Goal: Task Accomplishment & Management: Manage account settings

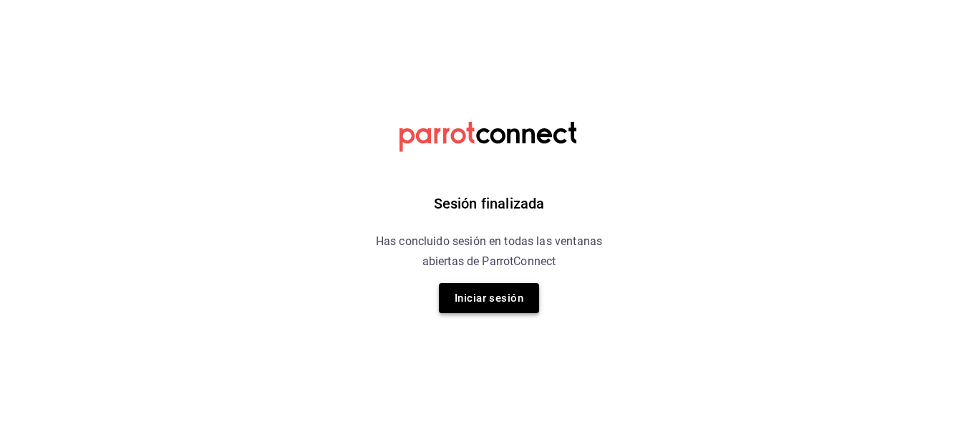
click at [493, 294] on button "Iniciar sesión" at bounding box center [489, 298] width 100 height 30
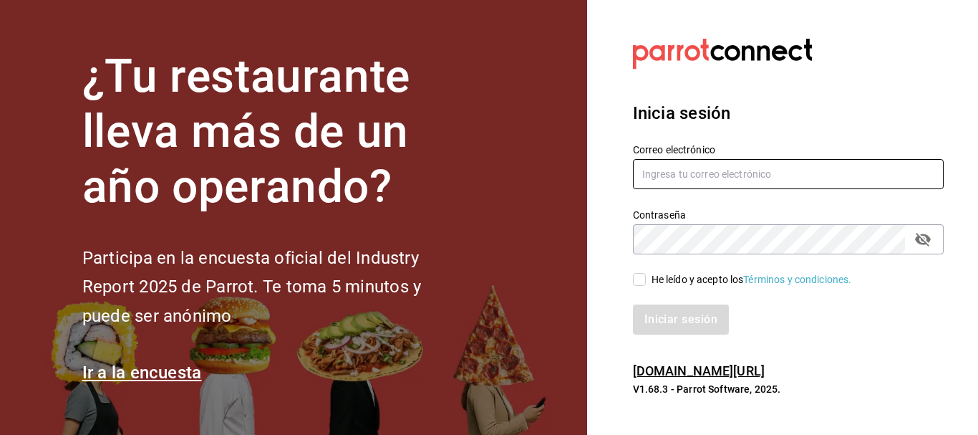
click at [688, 173] on input "text" at bounding box center [788, 174] width 311 height 30
type input "[EMAIL_ADDRESS][DOMAIN_NAME]"
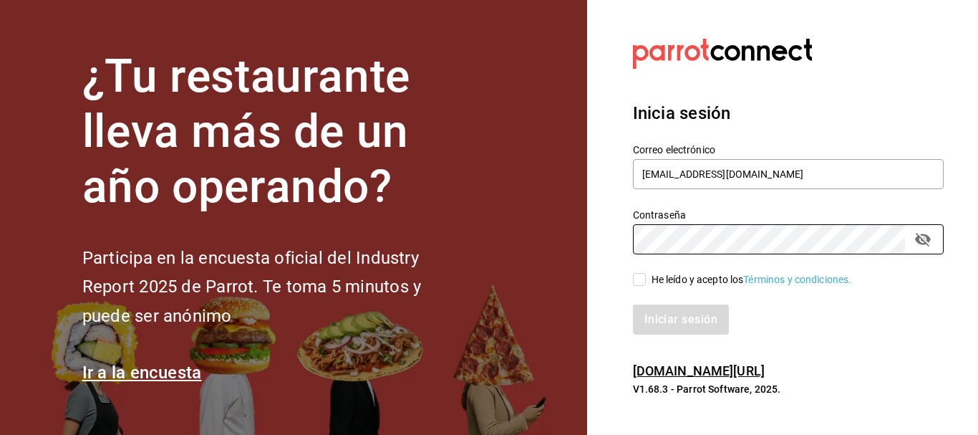
click at [638, 275] on input "He leído y acepto los Términos y condiciones." at bounding box center [639, 279] width 13 height 13
checkbox input "true"
click at [675, 316] on button "Iniciar sesión" at bounding box center [681, 319] width 97 height 30
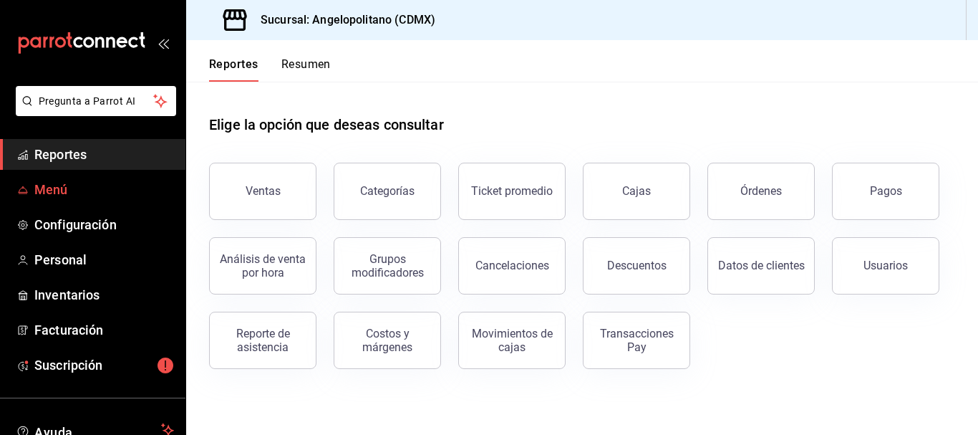
click at [59, 184] on span "Menú" at bounding box center [104, 189] width 140 height 19
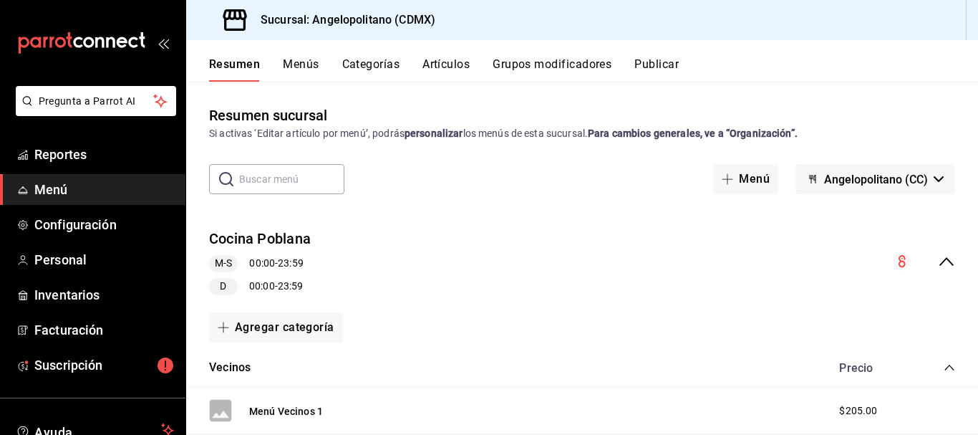
click at [452, 65] on button "Artículos" at bounding box center [446, 69] width 47 height 24
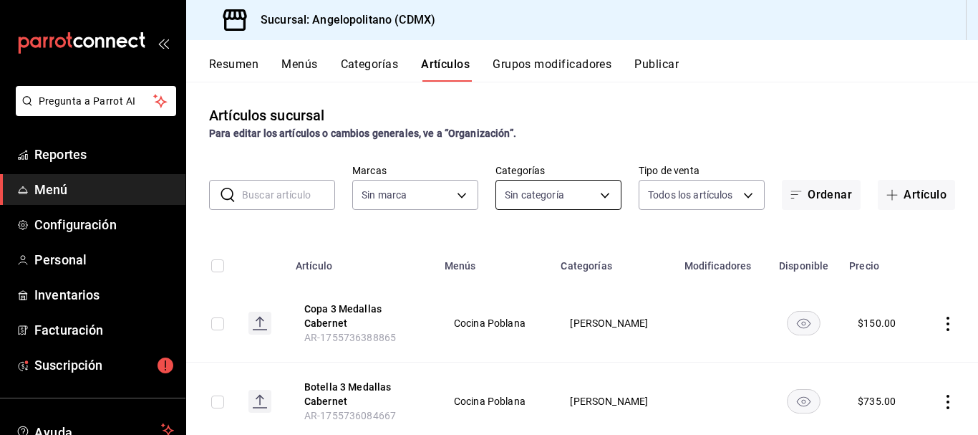
click at [605, 193] on body "Pregunta a Parrot AI Reportes Menú Configuración Personal Inventarios Facturaci…" at bounding box center [489, 217] width 978 height 435
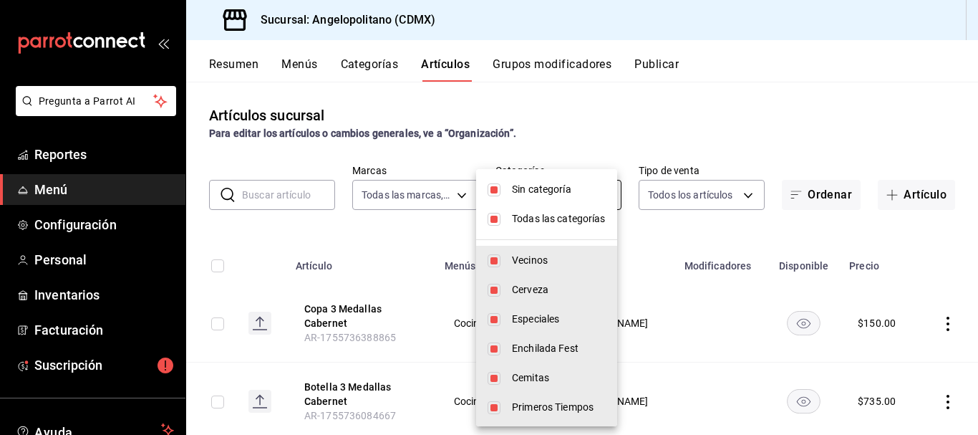
type input "e7b7265c-889c-41a5-bb0c-0e62bdb51750"
type input "9b3e670b-d35b-48cd-b152-01b4f6a647ae,c6b0c6e5-02ee-4925-a388-ae9d1ad7c6e4,170c0…"
click at [493, 194] on input "checkbox" at bounding box center [494, 189] width 13 height 13
checkbox input "false"
click at [497, 221] on input "checkbox" at bounding box center [494, 219] width 13 height 13
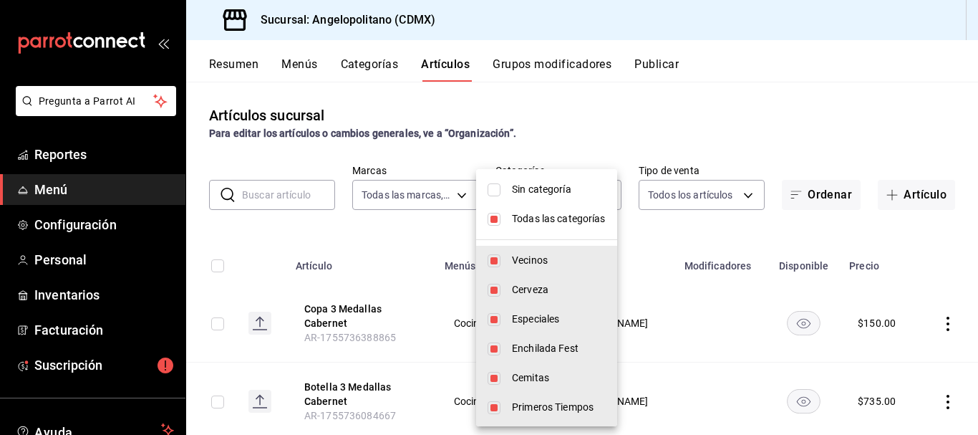
checkbox input "false"
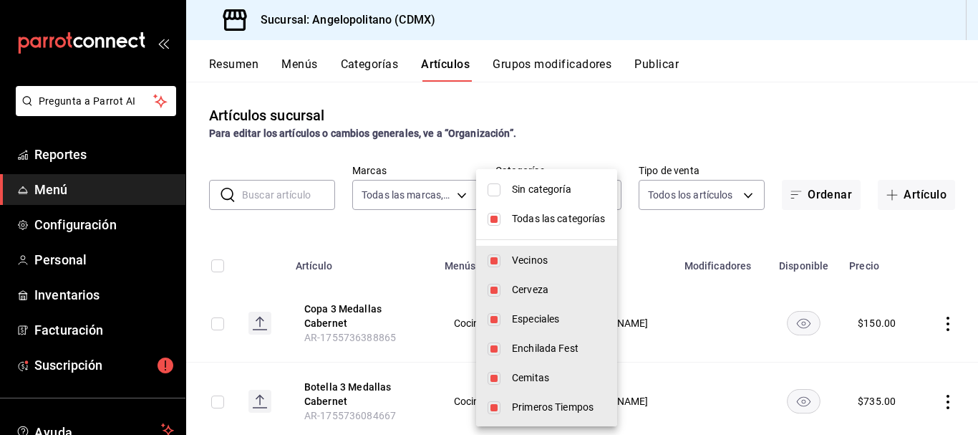
checkbox input "false"
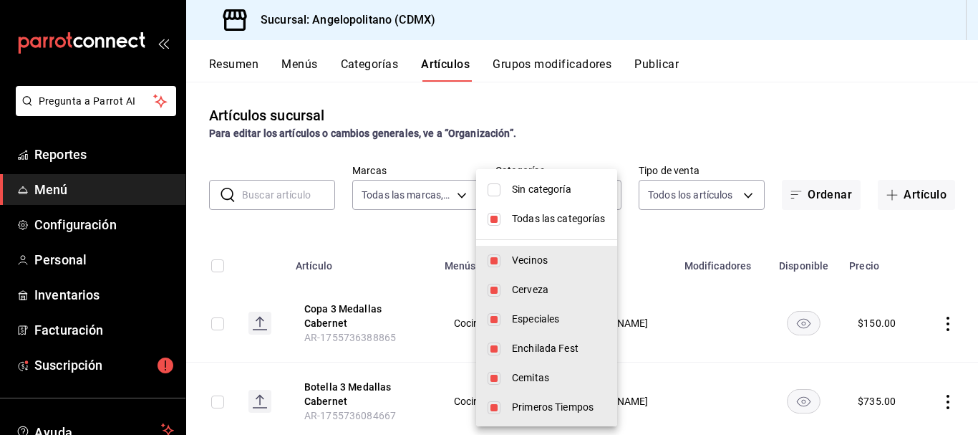
checkbox input "false"
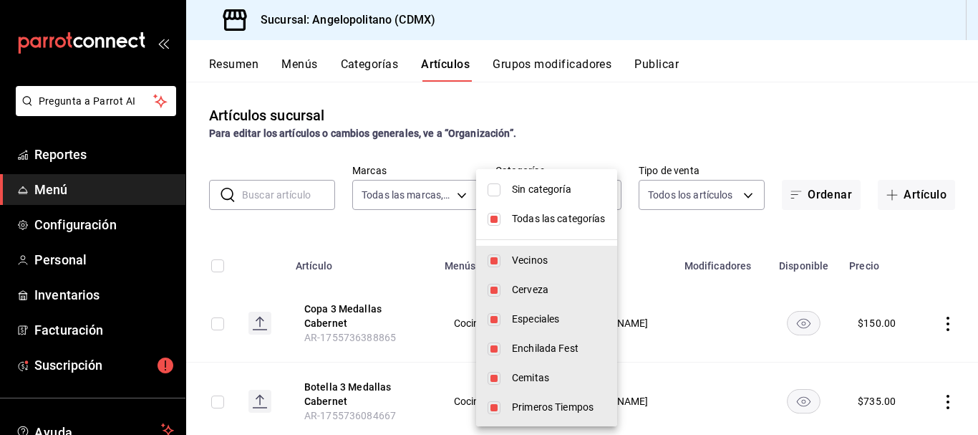
checkbox input "false"
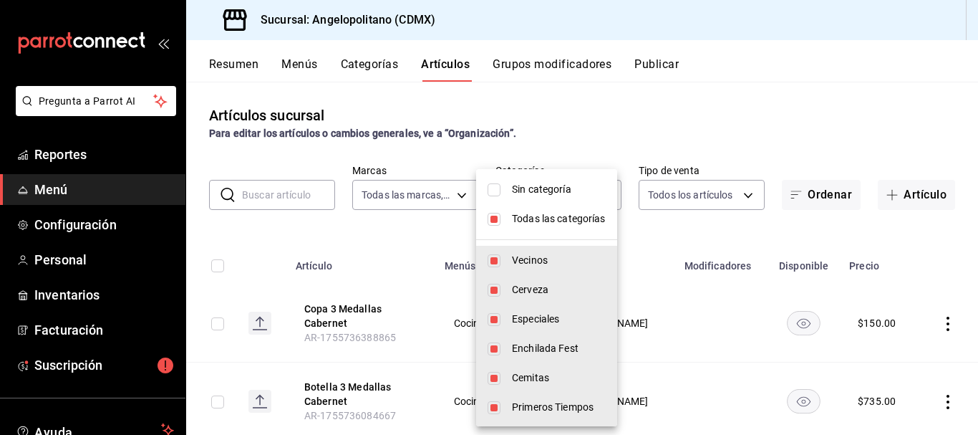
checkbox input "false"
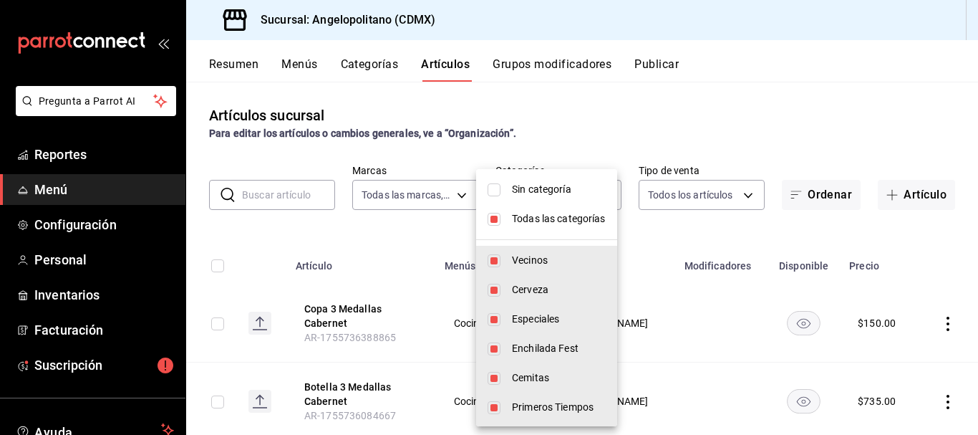
checkbox input "false"
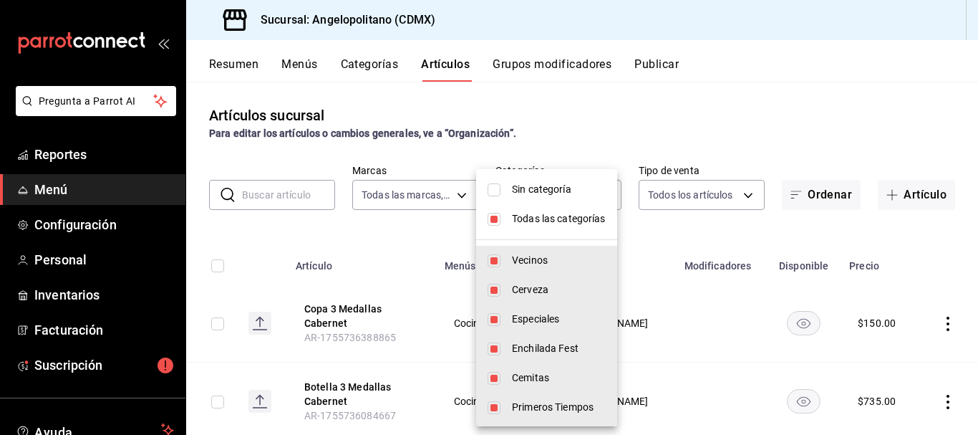
checkbox input "false"
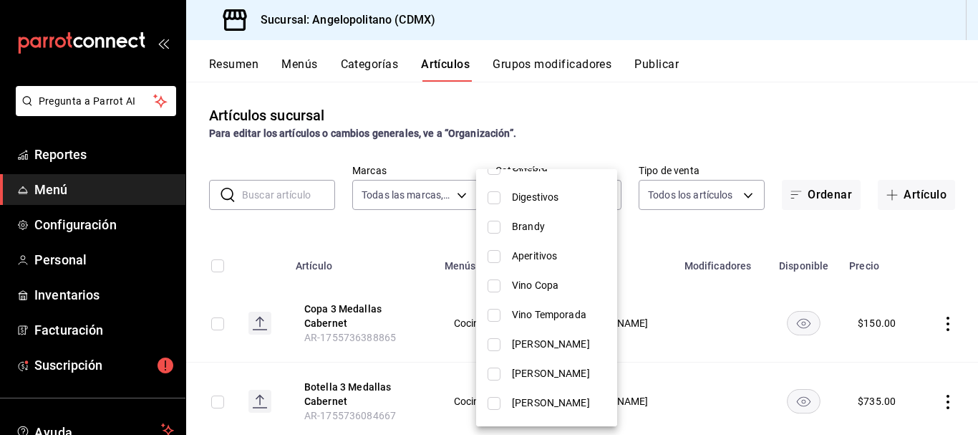
scroll to position [480, 0]
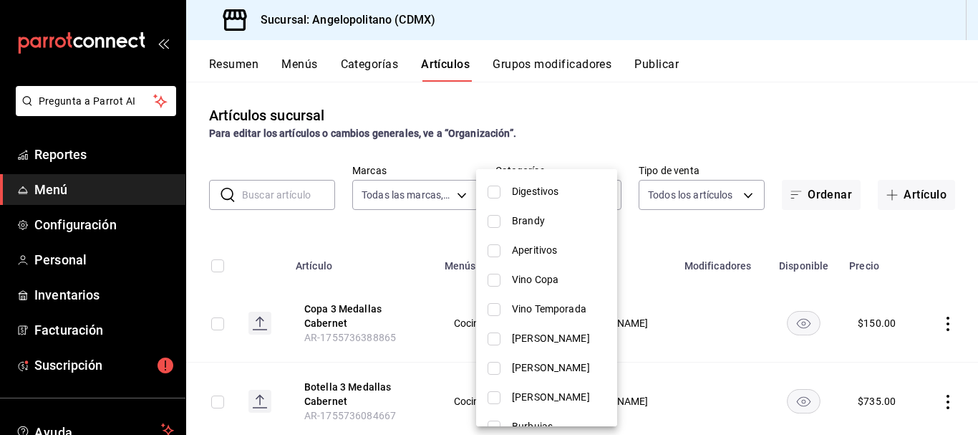
click at [493, 365] on input "checkbox" at bounding box center [494, 368] width 13 height 13
checkbox input "true"
type input "a52b90e9-b6dd-46e7-8017-951638b7b3ef"
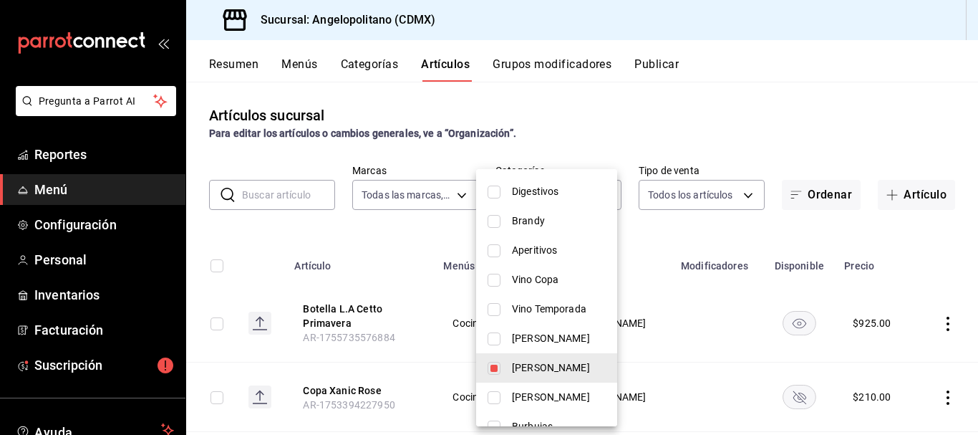
click at [748, 125] on div at bounding box center [489, 217] width 978 height 435
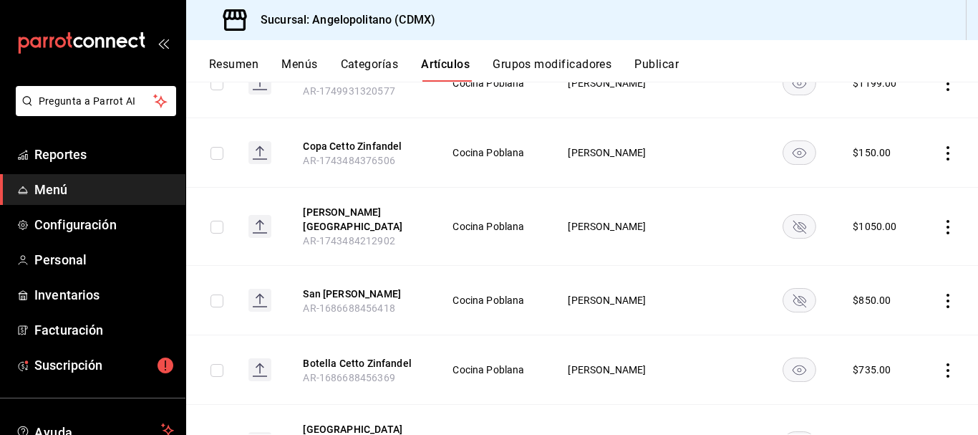
scroll to position [1188, 0]
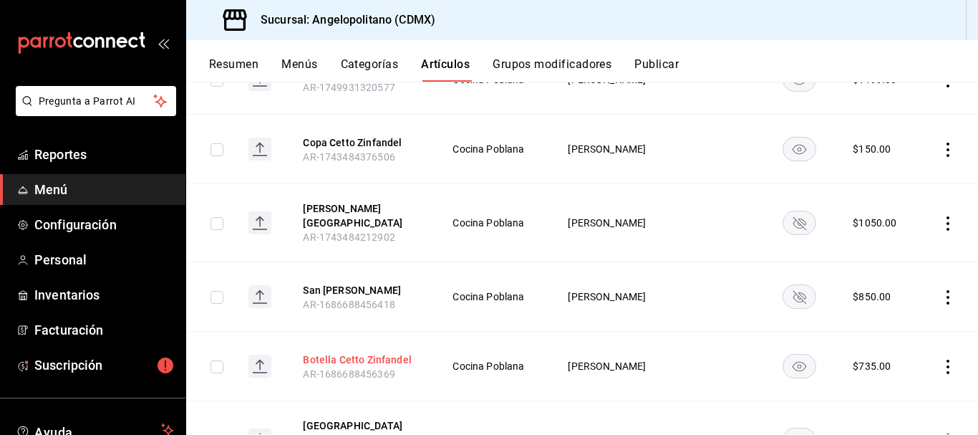
click at [345, 360] on button "Botella Cetto Zinfandel" at bounding box center [360, 359] width 115 height 14
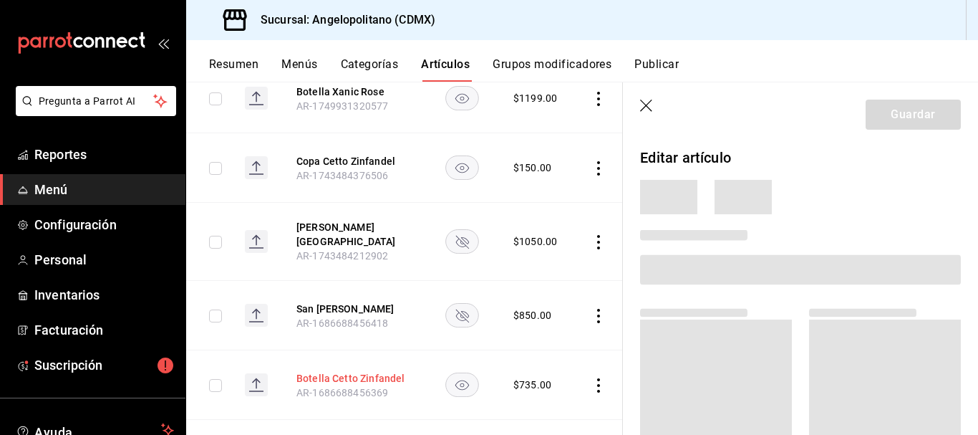
scroll to position [1160, 0]
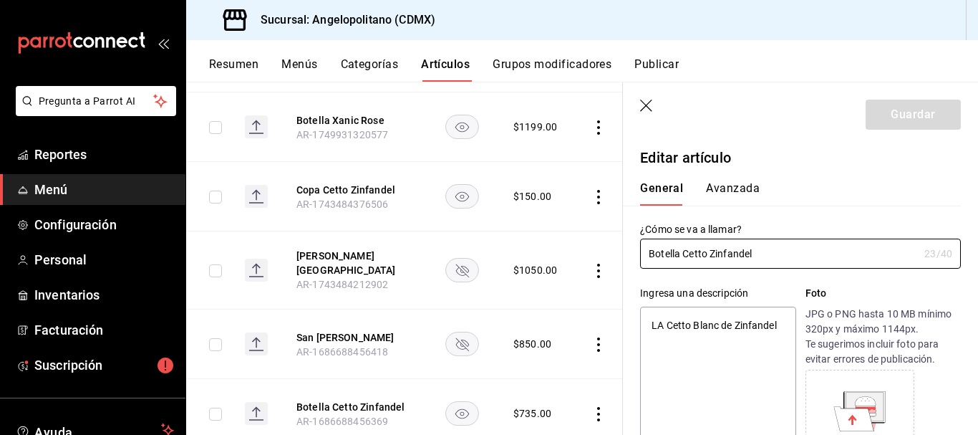
type textarea "x"
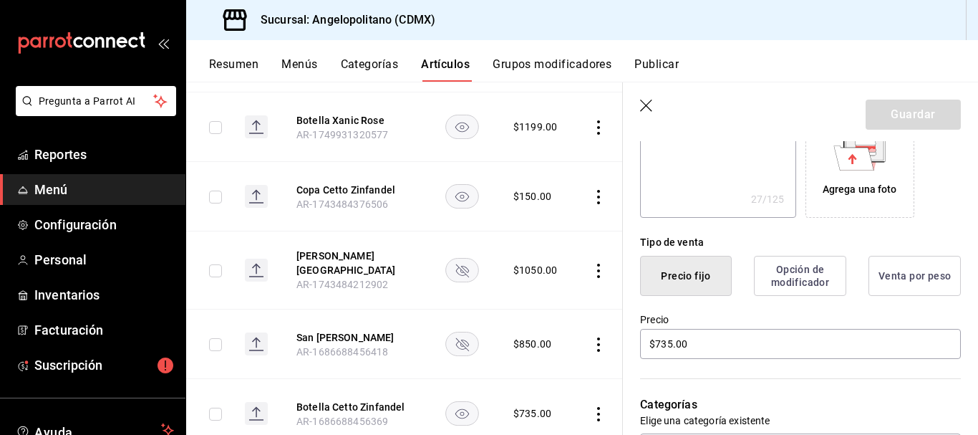
scroll to position [356, 0]
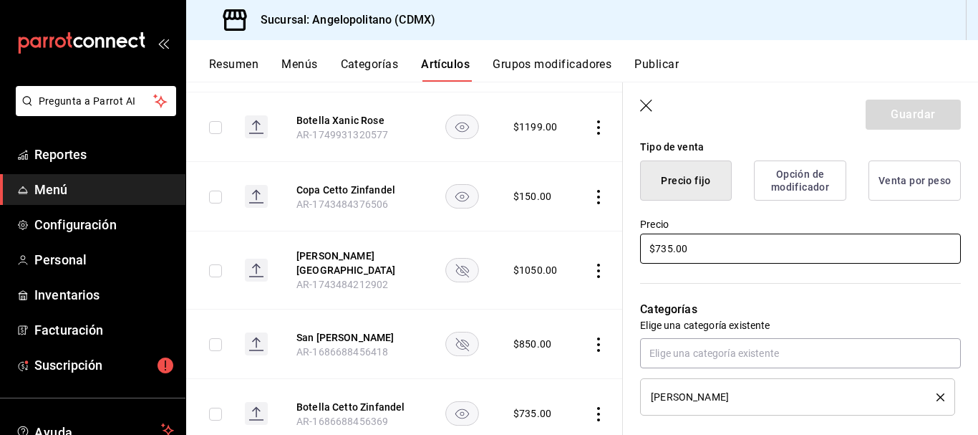
click at [667, 246] on input "$735.00" at bounding box center [800, 248] width 321 height 30
type input "$5.00"
type textarea "x"
type input "$65.00"
type textarea "x"
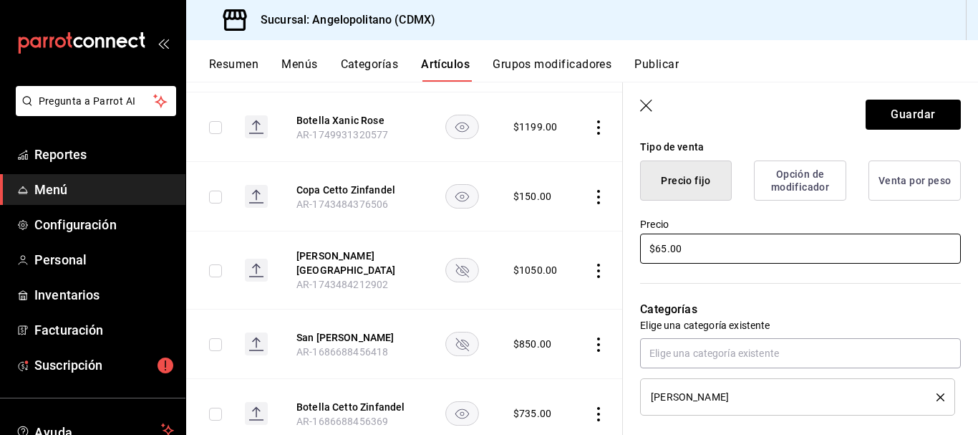
type input "$695.00"
type textarea "x"
type input "$695.00"
click at [902, 112] on button "Guardar" at bounding box center [913, 115] width 95 height 30
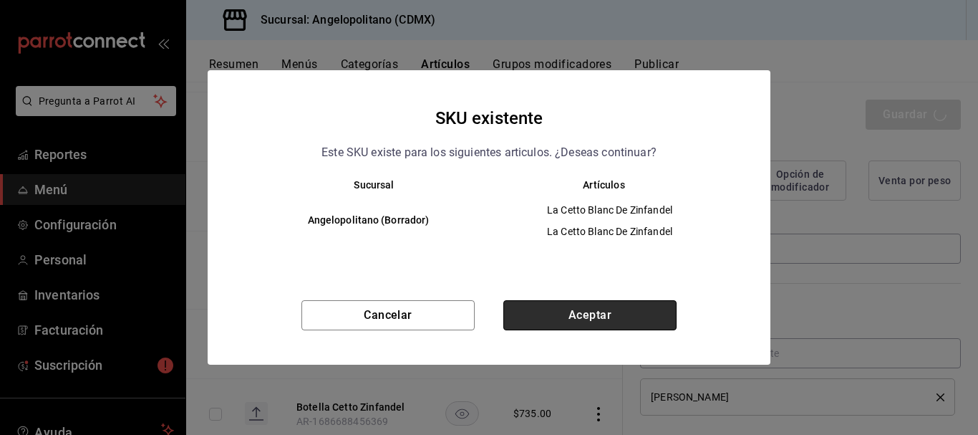
click at [592, 319] on button "Aceptar" at bounding box center [589, 315] width 173 height 30
type textarea "x"
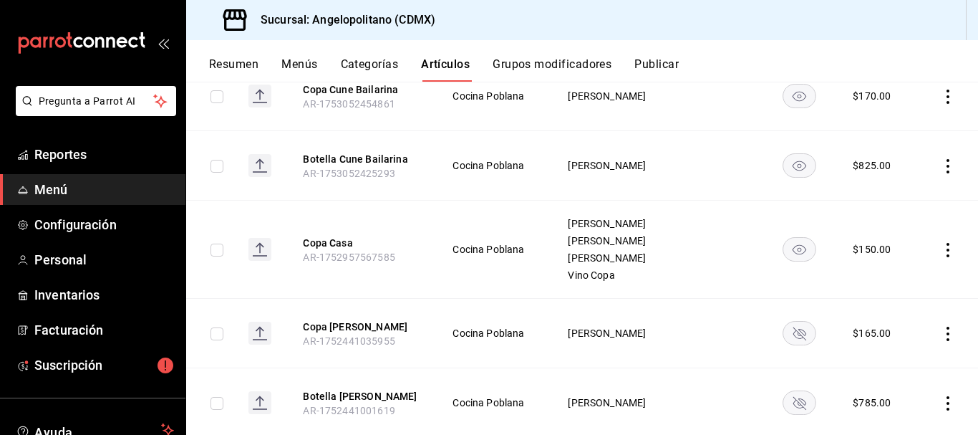
scroll to position [389, 0]
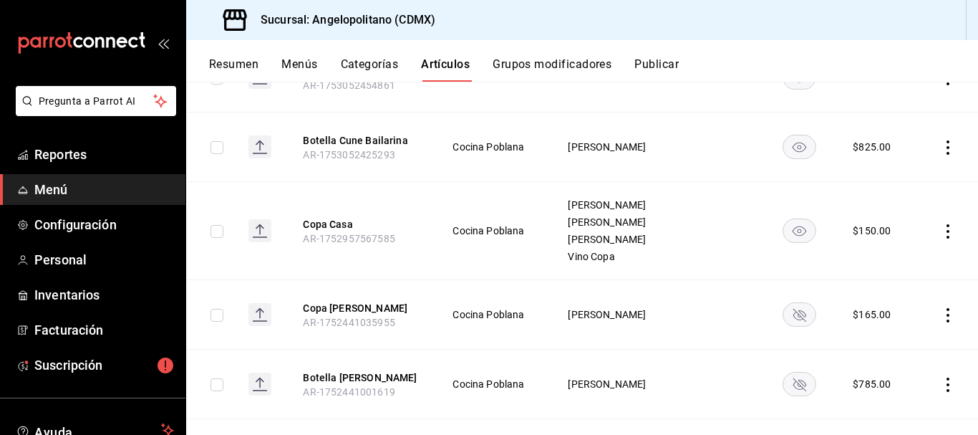
click at [941, 317] on icon "actions" at bounding box center [948, 315] width 14 height 14
click at [881, 400] on span "Eliminar" at bounding box center [894, 396] width 37 height 11
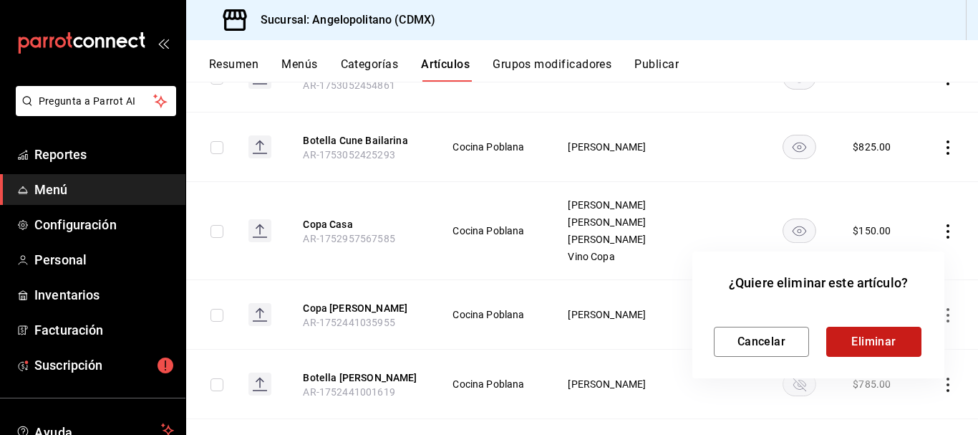
click at [894, 341] on button "Eliminar" at bounding box center [873, 342] width 95 height 30
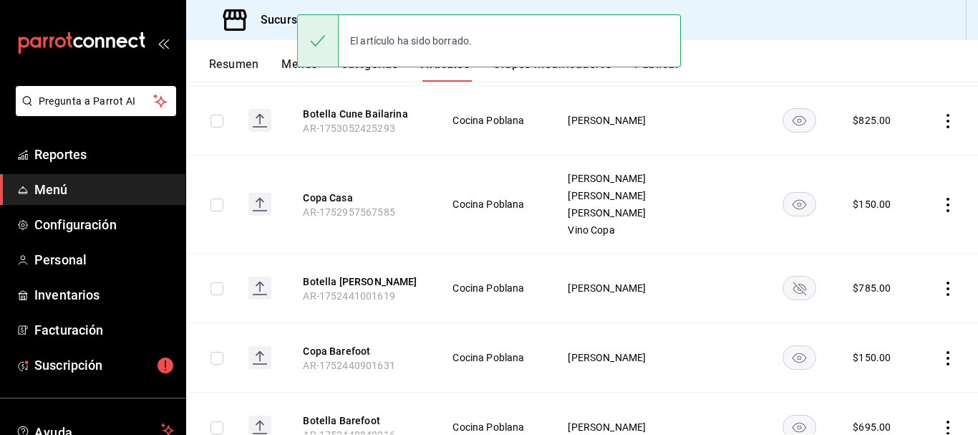
scroll to position [422, 0]
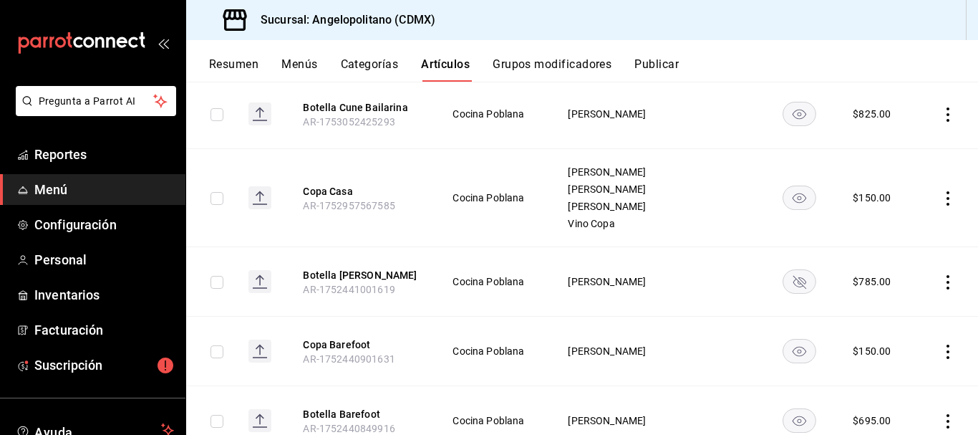
click at [941, 284] on icon "actions" at bounding box center [948, 282] width 14 height 14
click at [874, 375] on div at bounding box center [863, 374] width 26 height 14
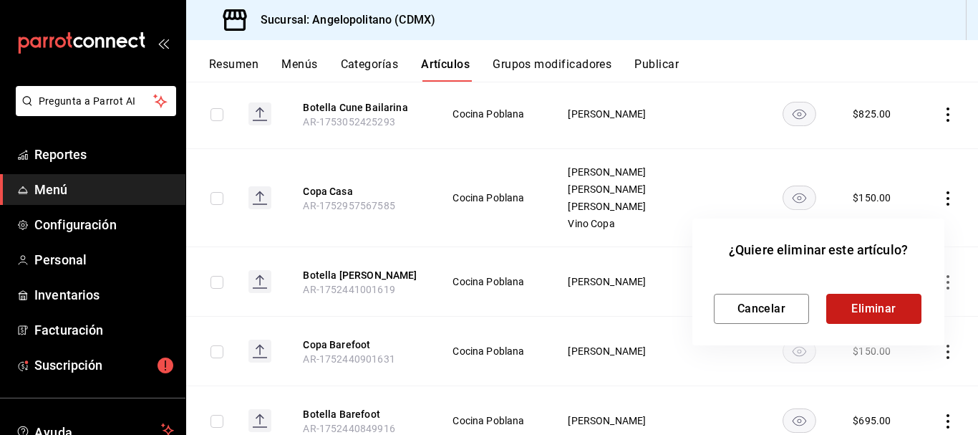
click at [873, 314] on button "Eliminar" at bounding box center [873, 309] width 95 height 30
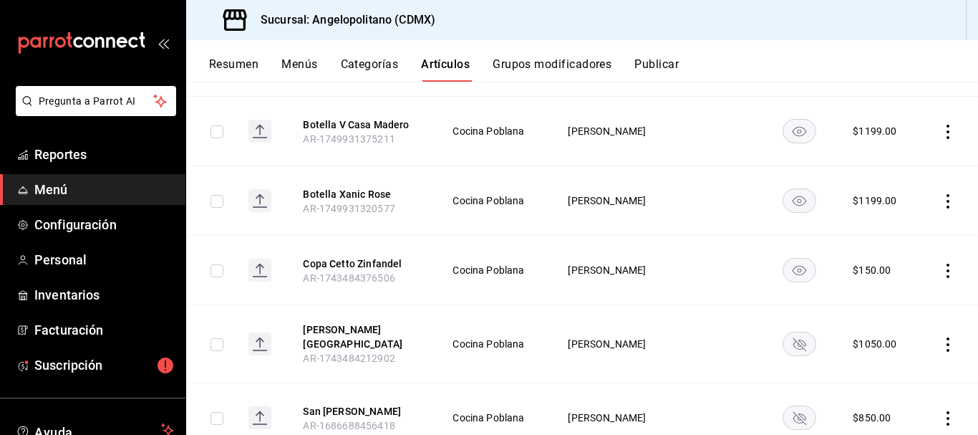
scroll to position [939, 0]
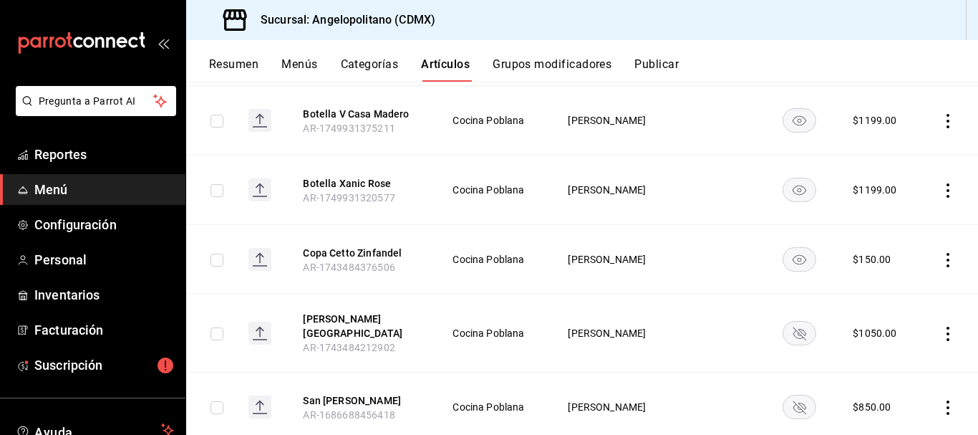
click at [941, 332] on icon "actions" at bounding box center [948, 334] width 14 height 14
click at [902, 395] on span "Eliminar" at bounding box center [894, 396] width 37 height 11
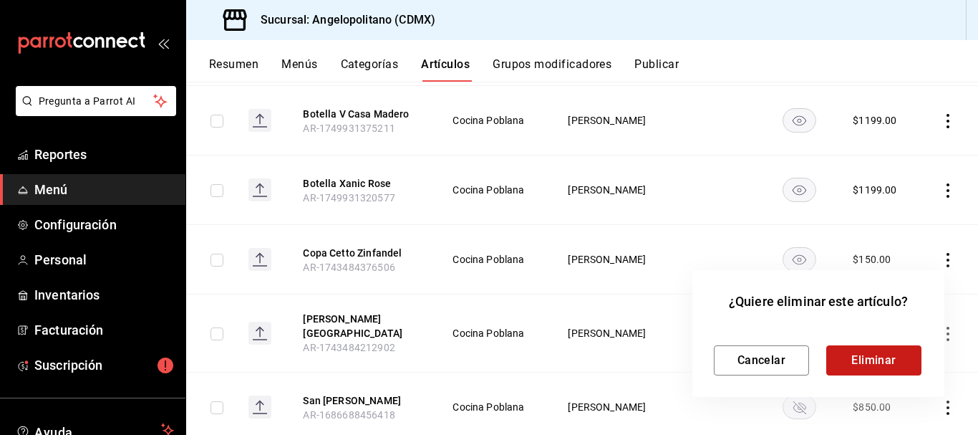
click at [892, 356] on button "Eliminar" at bounding box center [873, 360] width 95 height 30
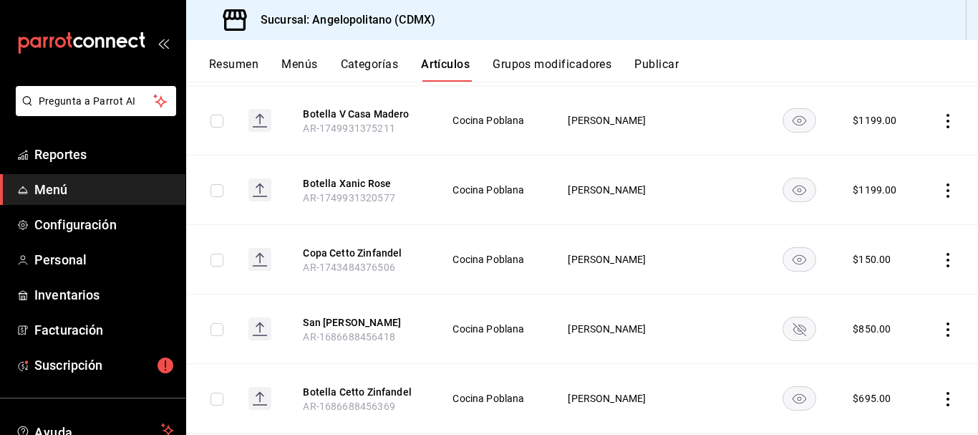
click at [947, 329] on icon "actions" at bounding box center [948, 329] width 3 height 14
click at [884, 400] on span "Eliminar" at bounding box center [894, 396] width 37 height 11
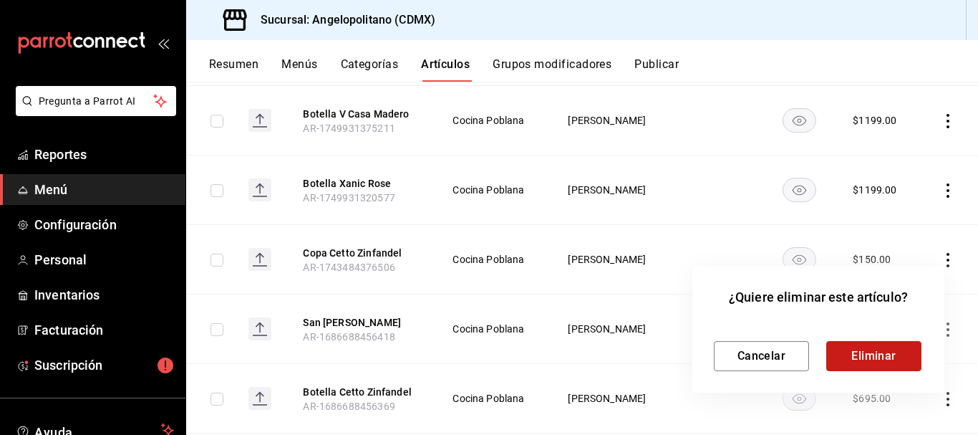
click at [870, 348] on button "Eliminar" at bounding box center [873, 356] width 95 height 30
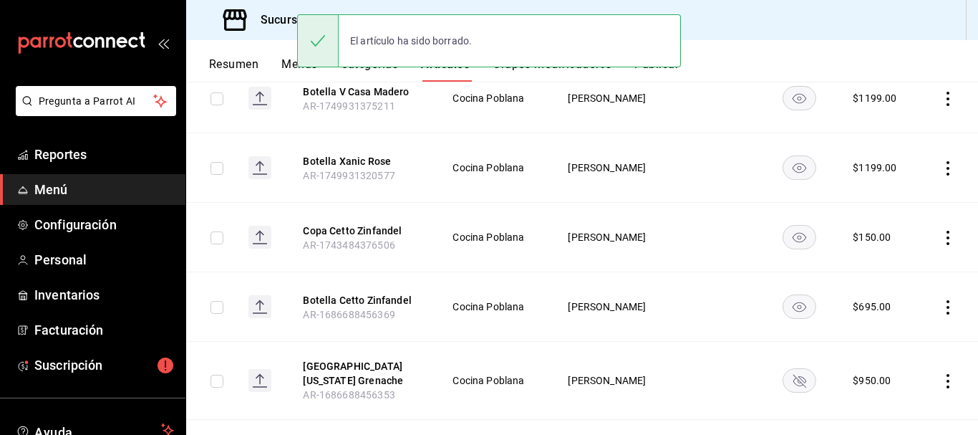
scroll to position [991, 0]
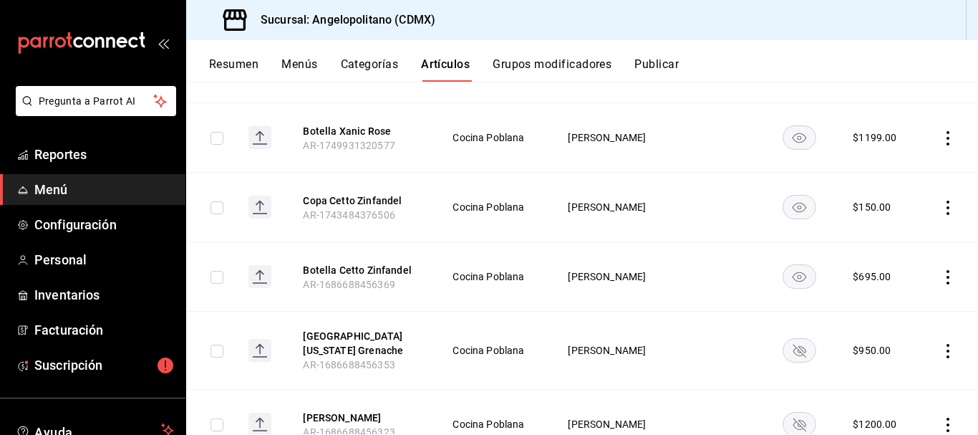
click at [941, 350] on icon "actions" at bounding box center [948, 351] width 14 height 14
click at [897, 395] on span "Eliminar" at bounding box center [894, 396] width 37 height 11
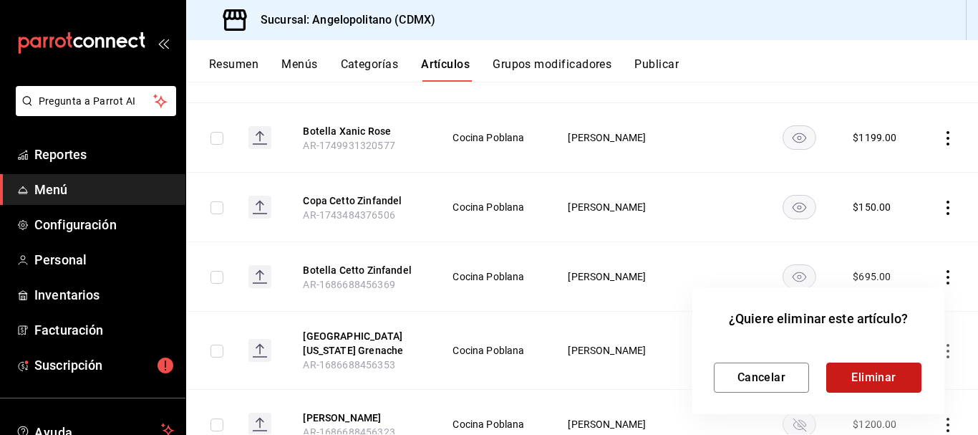
click at [893, 380] on button "Eliminar" at bounding box center [873, 377] width 95 height 30
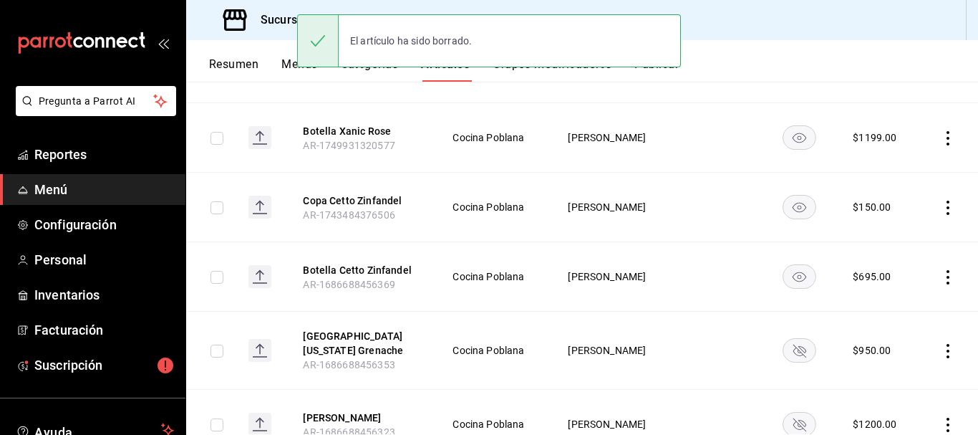
scroll to position [972, 0]
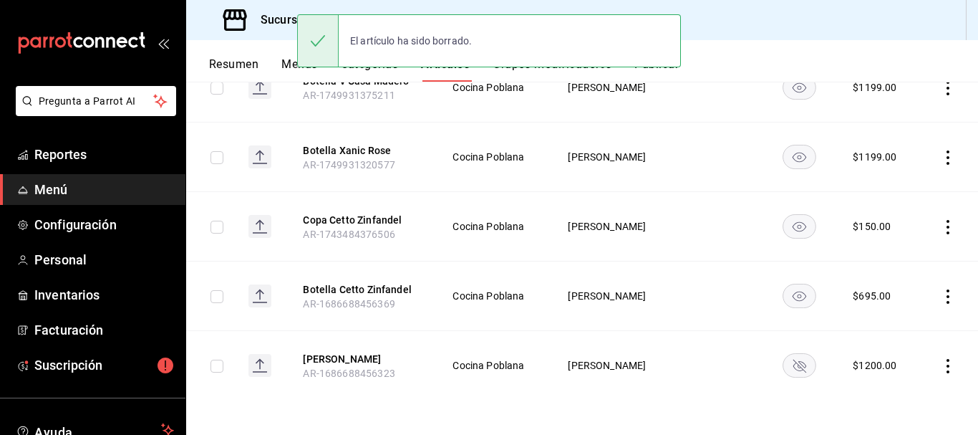
click at [941, 363] on icon "actions" at bounding box center [948, 366] width 14 height 14
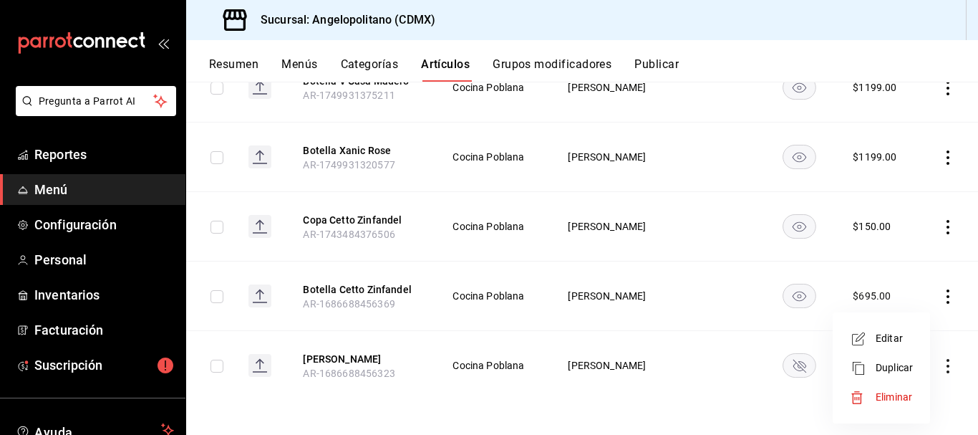
click at [898, 400] on span "Eliminar" at bounding box center [894, 396] width 37 height 11
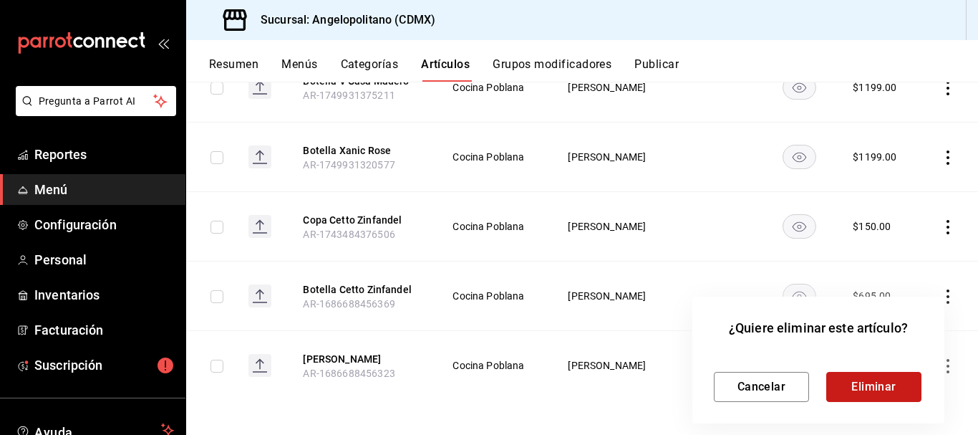
click at [892, 390] on button "Eliminar" at bounding box center [873, 387] width 95 height 30
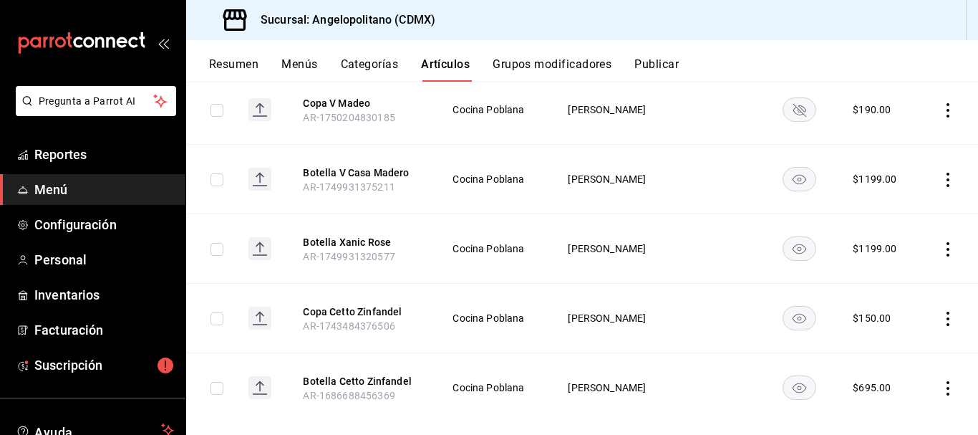
scroll to position [902, 0]
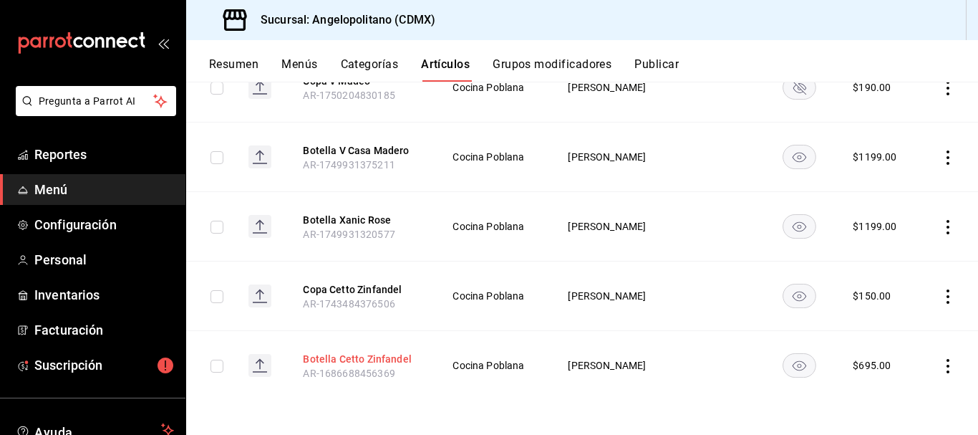
click at [371, 357] on button "Botella Cetto Zinfandel" at bounding box center [360, 359] width 115 height 14
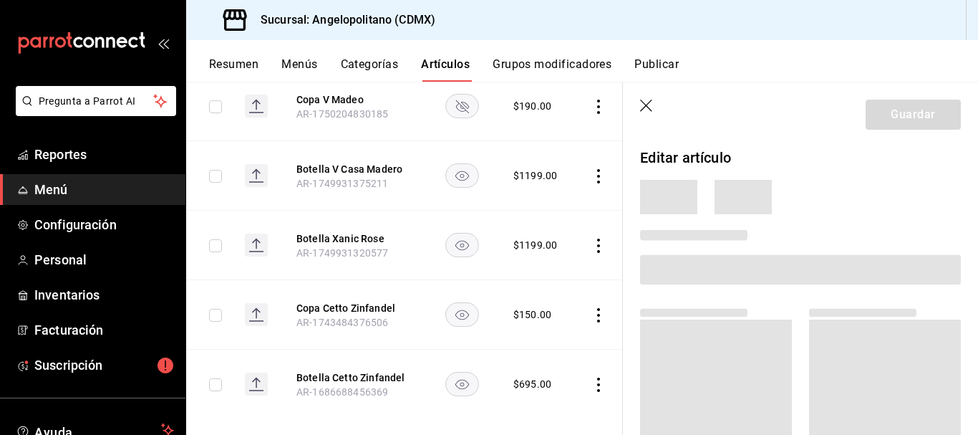
scroll to position [874, 0]
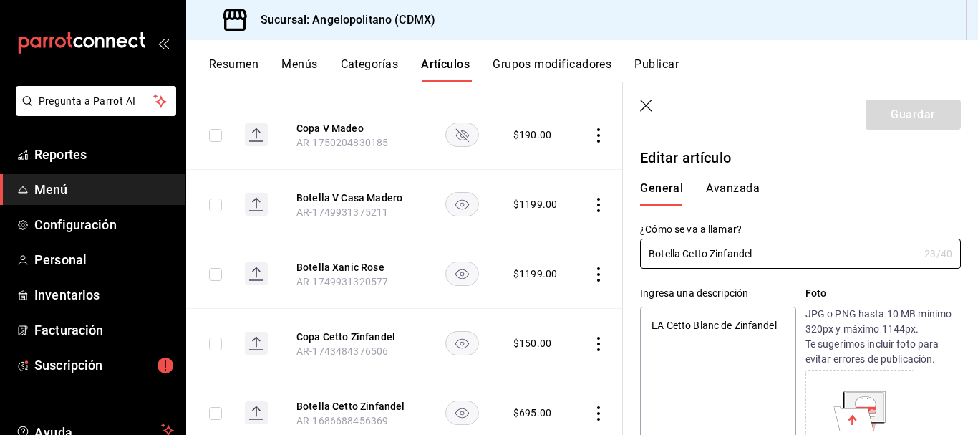
type textarea "x"
type input "$695.00"
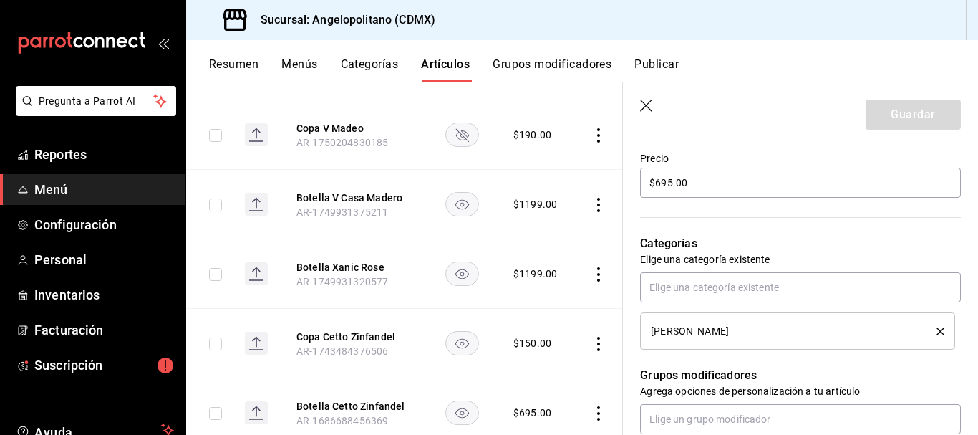
scroll to position [382, 0]
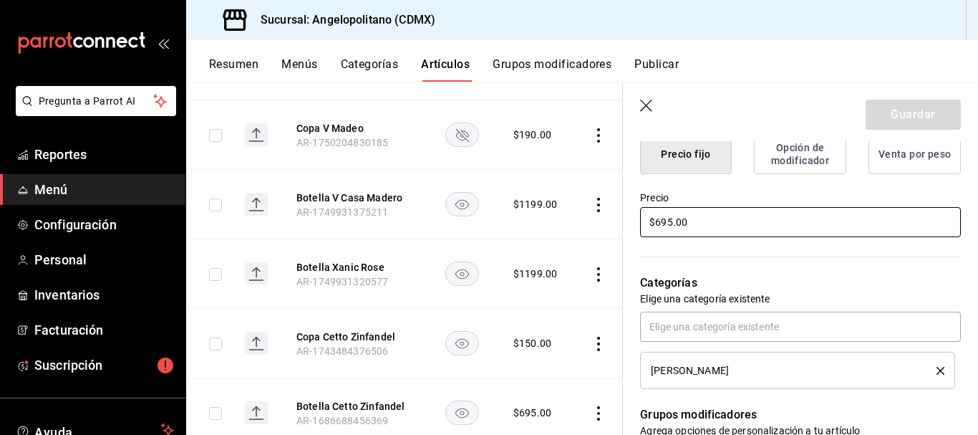
click at [665, 221] on input "$695.00" at bounding box center [800, 222] width 321 height 30
type textarea "x"
type input "$65.00"
type textarea "x"
type input "$75.00"
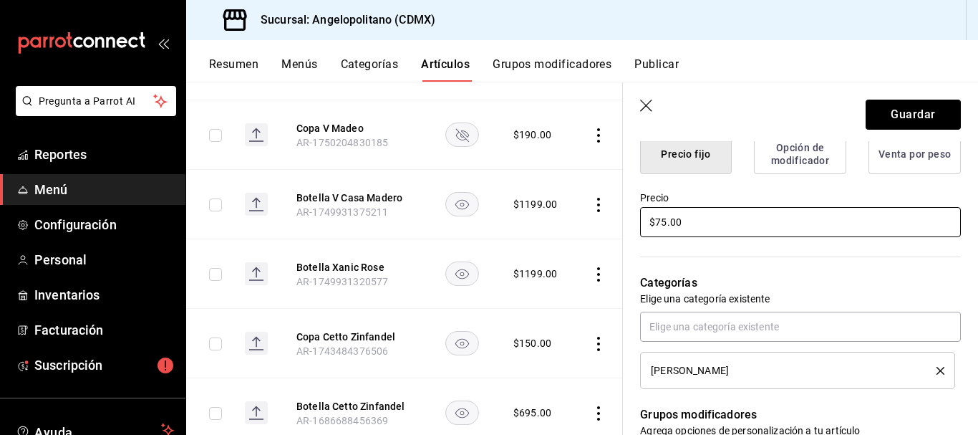
type textarea "x"
type input "$735.00"
type textarea "x"
type input "$7355.00"
type textarea "x"
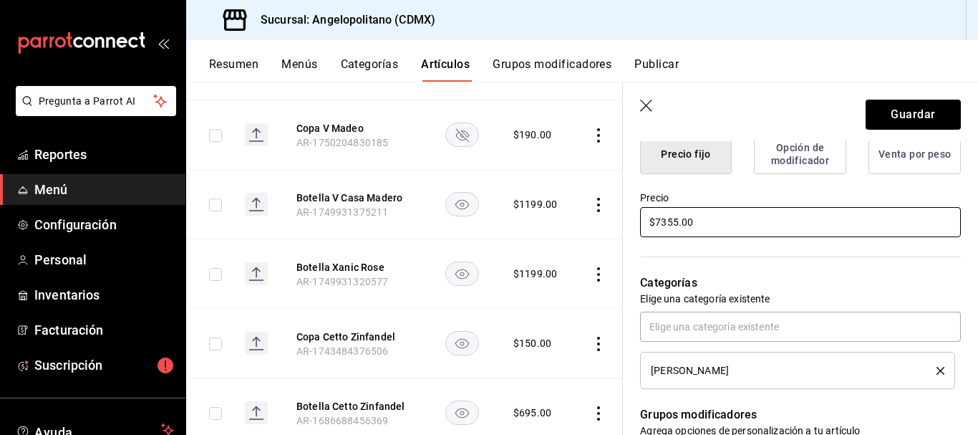
type input "$735.00"
type textarea "x"
type input "$735.00"
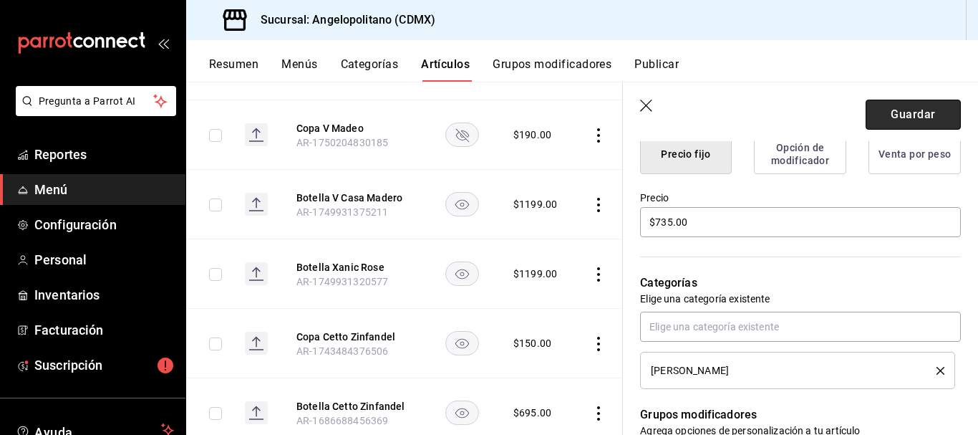
click at [915, 109] on button "Guardar" at bounding box center [913, 115] width 95 height 30
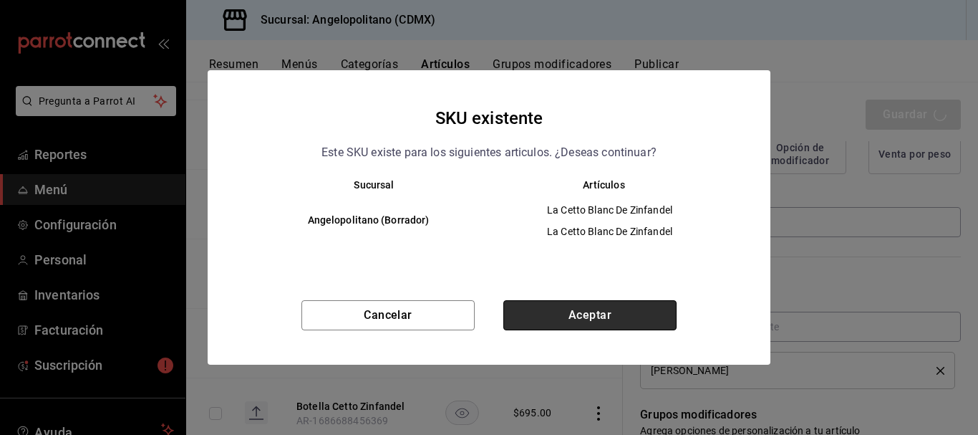
click at [648, 314] on button "Aceptar" at bounding box center [589, 315] width 173 height 30
type textarea "x"
